Goal: Check status: Check status

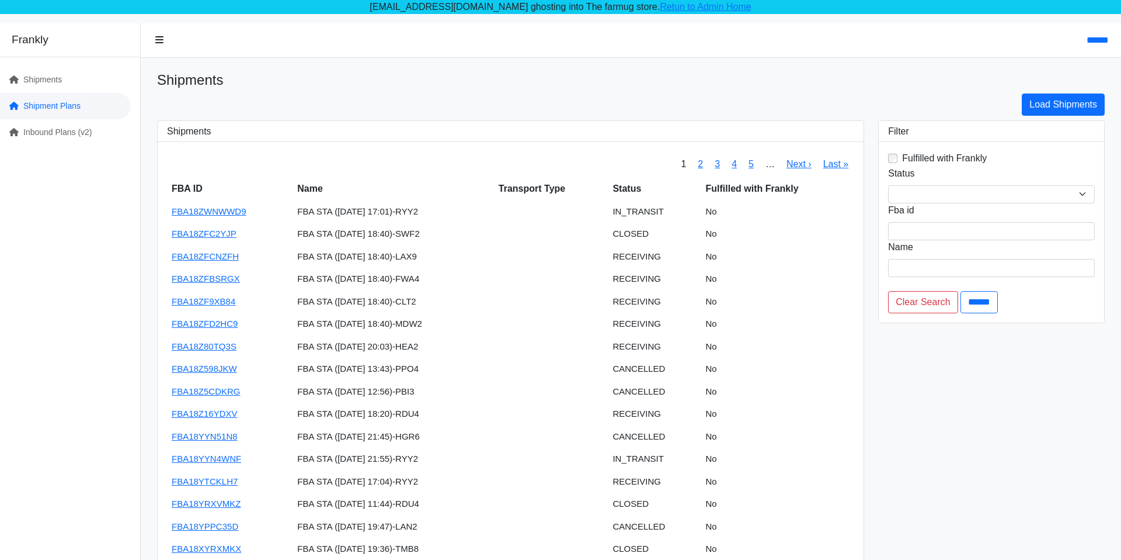
click at [100, 113] on link "Shipment Plans" at bounding box center [65, 106] width 131 height 26
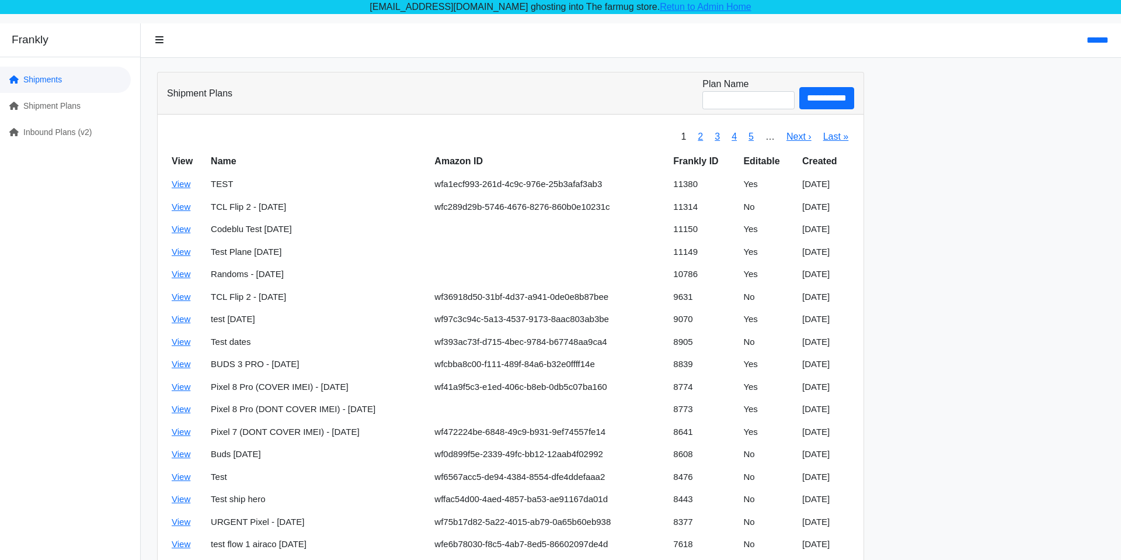
click at [91, 92] on link "Shipments" at bounding box center [65, 80] width 131 height 26
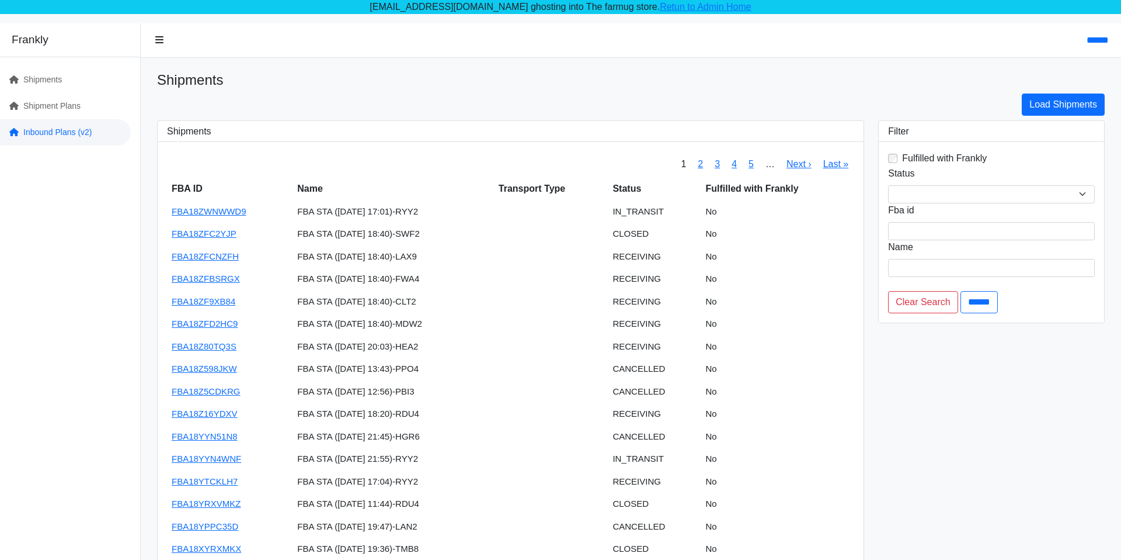
click at [81, 130] on link "Inbound Plans (v2)" at bounding box center [65, 132] width 131 height 26
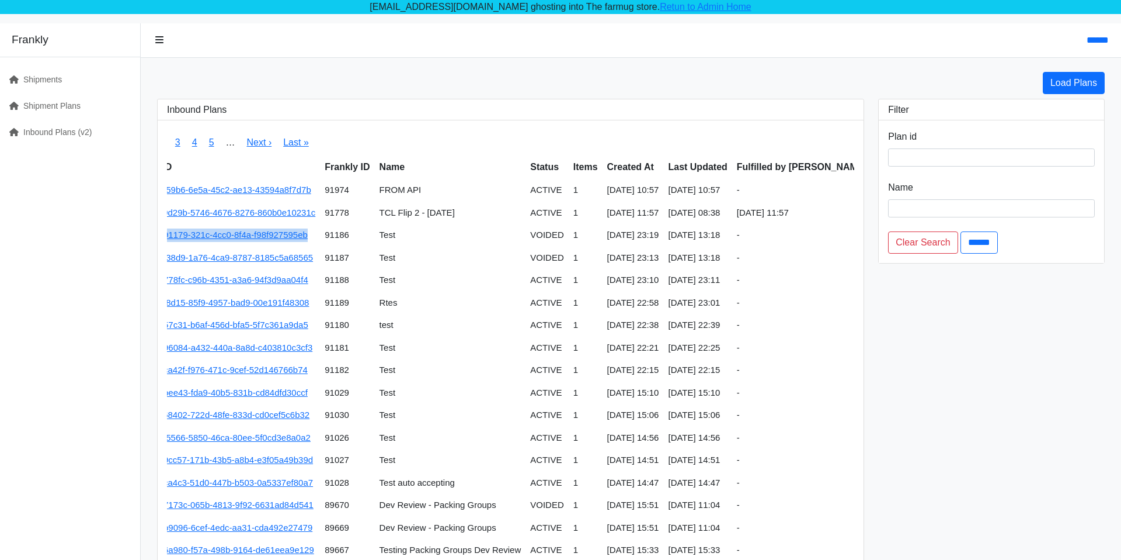
scroll to position [0, 32]
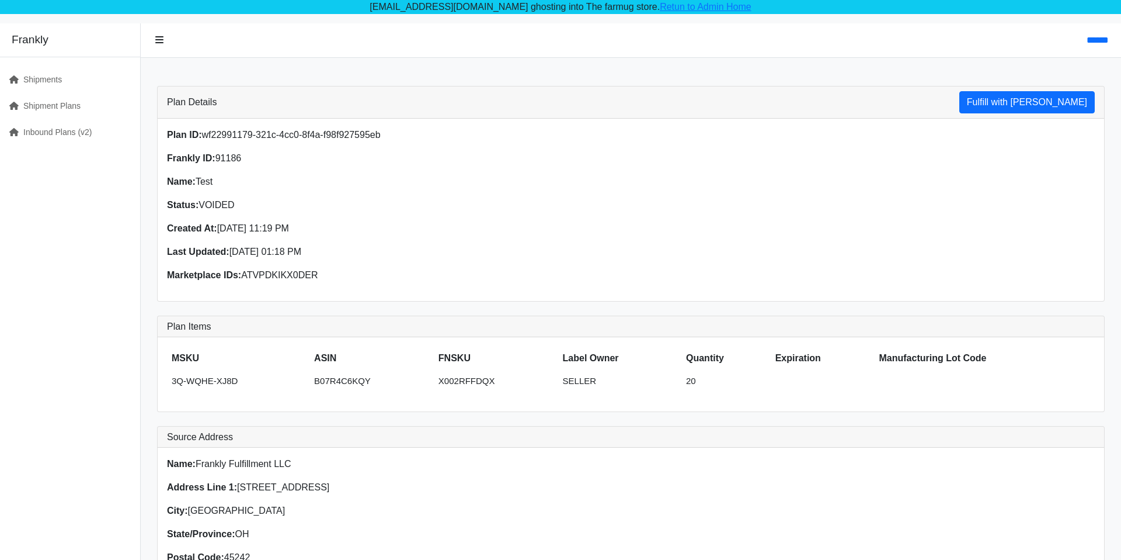
click at [213, 202] on p "Status: VOIDED" at bounding box center [395, 205] width 457 height 14
click at [193, 110] on div "Plan Details Fulfill with Frankly" at bounding box center [631, 102] width 947 height 32
click at [196, 110] on div "Plan Details Fulfill with Frankly" at bounding box center [631, 102] width 947 height 32
click at [196, 107] on h3 "Plan Details" at bounding box center [192, 101] width 50 height 11
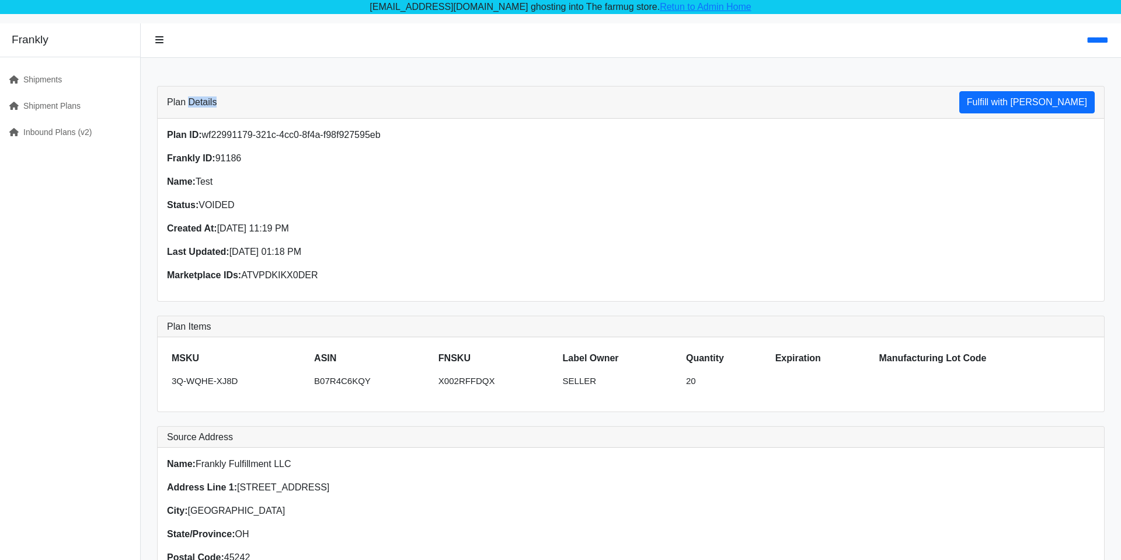
click at [196, 107] on h3 "Plan Details" at bounding box center [192, 101] width 50 height 11
